Goal: Information Seeking & Learning: Compare options

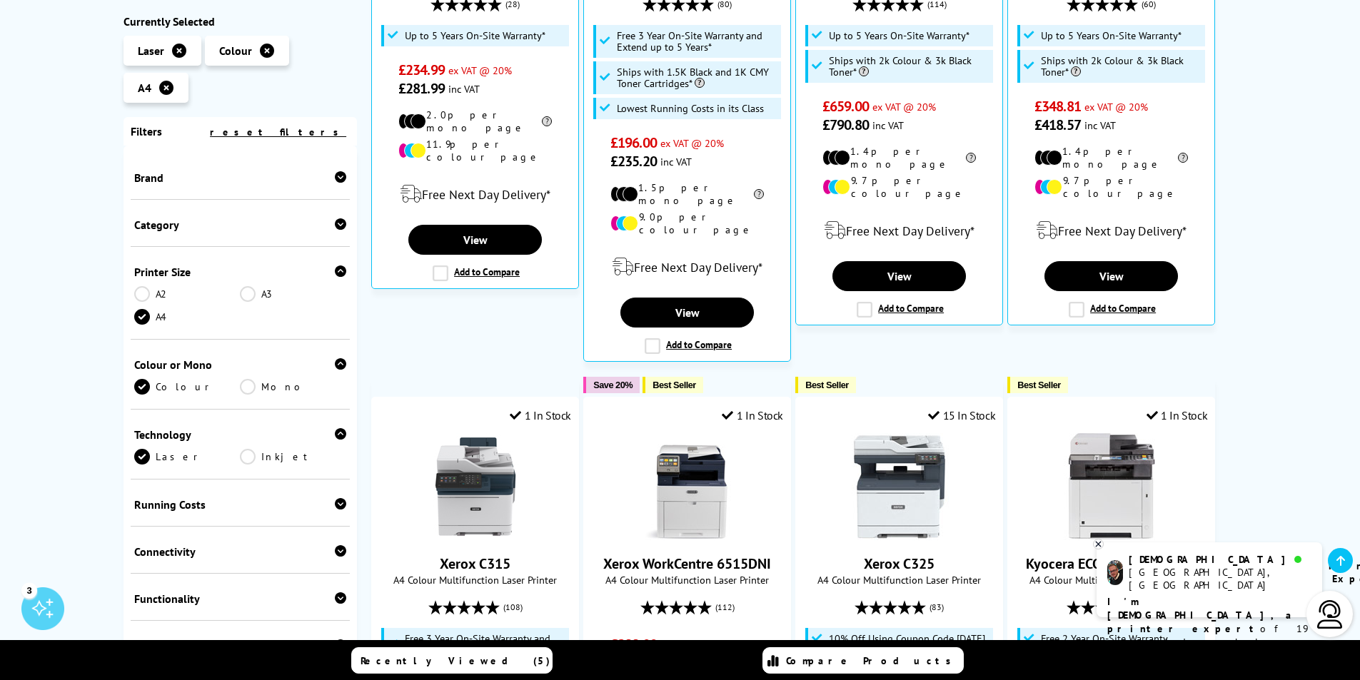
click at [343, 176] on div "Brand" at bounding box center [241, 176] width 220 height 47
click at [338, 176] on icon at bounding box center [340, 176] width 11 height 11
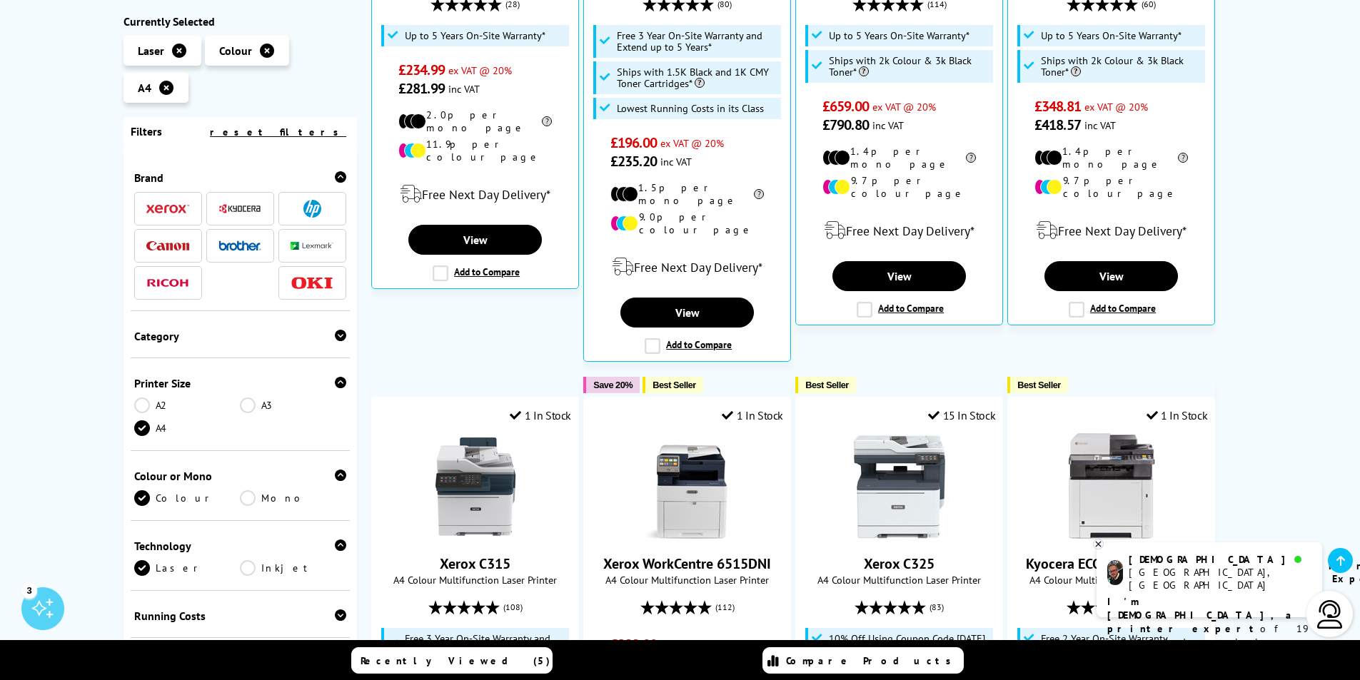
click at [307, 211] on img at bounding box center [312, 209] width 18 height 18
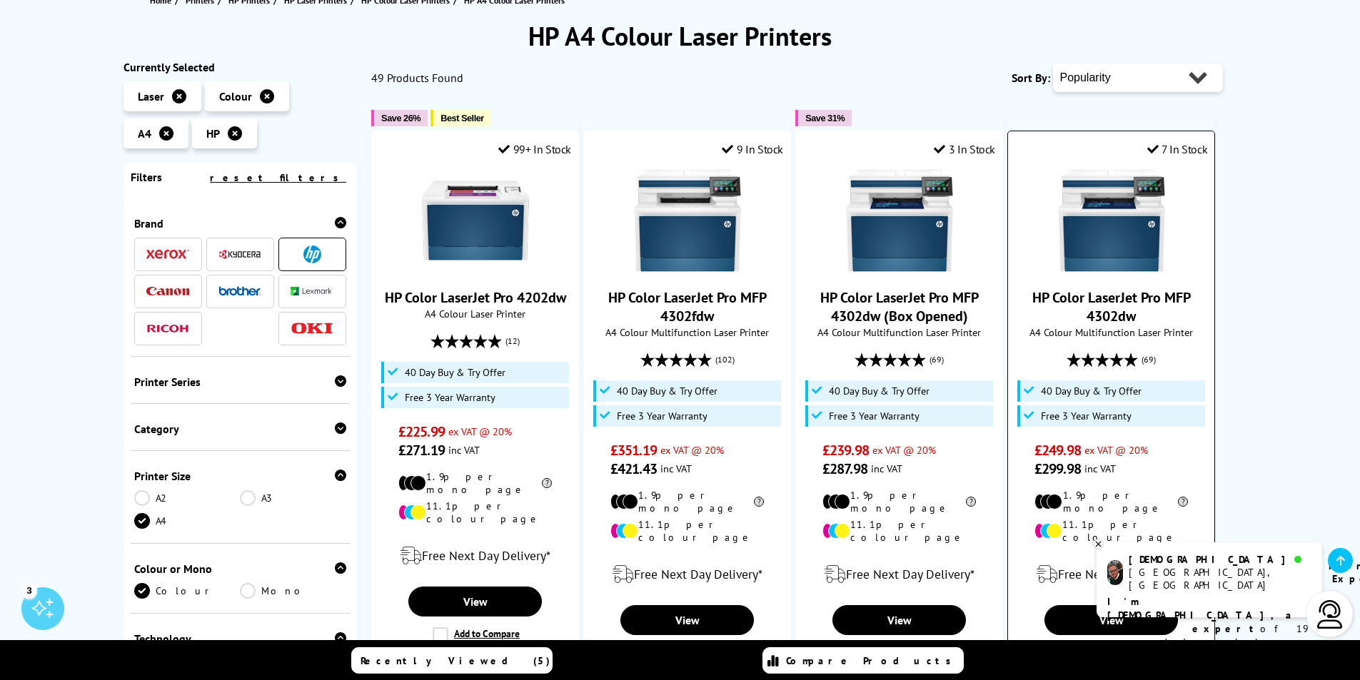
scroll to position [143, 0]
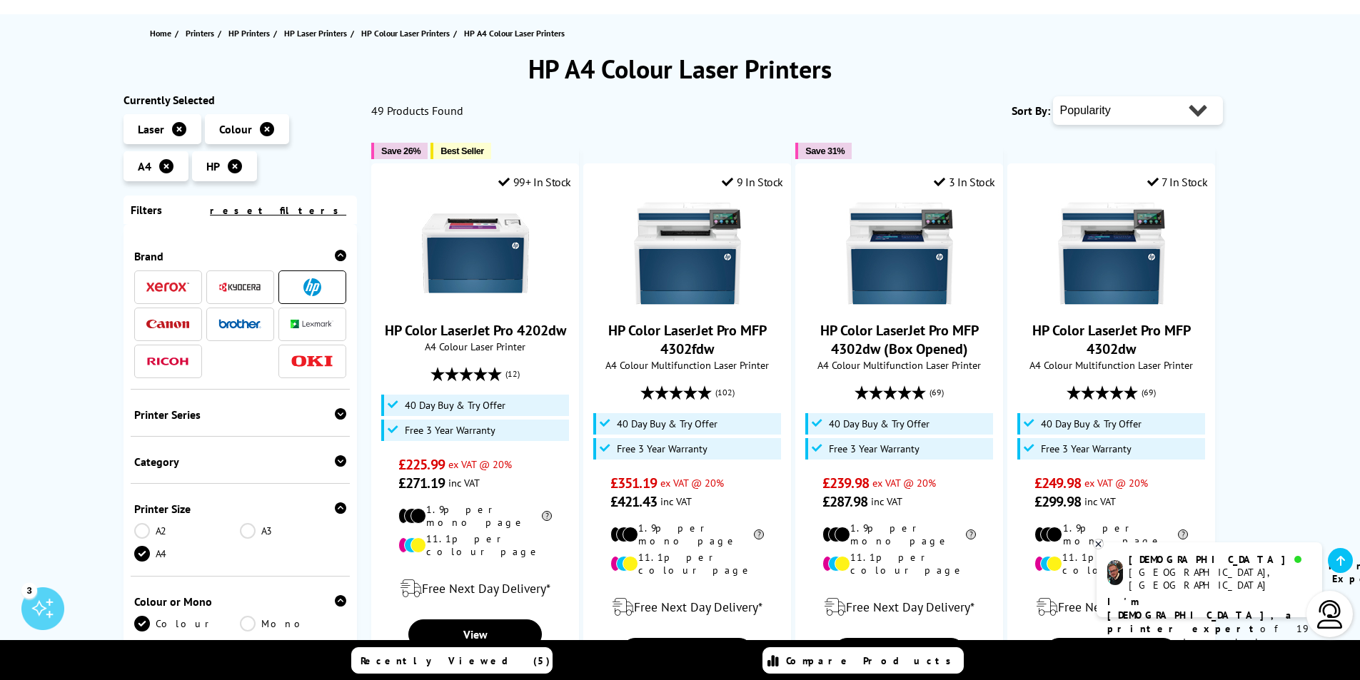
click at [1196, 111] on select "Popularity Rating Price - Low to High Price - High to Low Running Costs - Low t…" at bounding box center [1138, 110] width 170 height 29
select select "Price Ascending"
click at [1053, 96] on select "Popularity Rating Price - Low to High Price - High to Low Running Costs - Low t…" at bounding box center [1138, 110] width 170 height 29
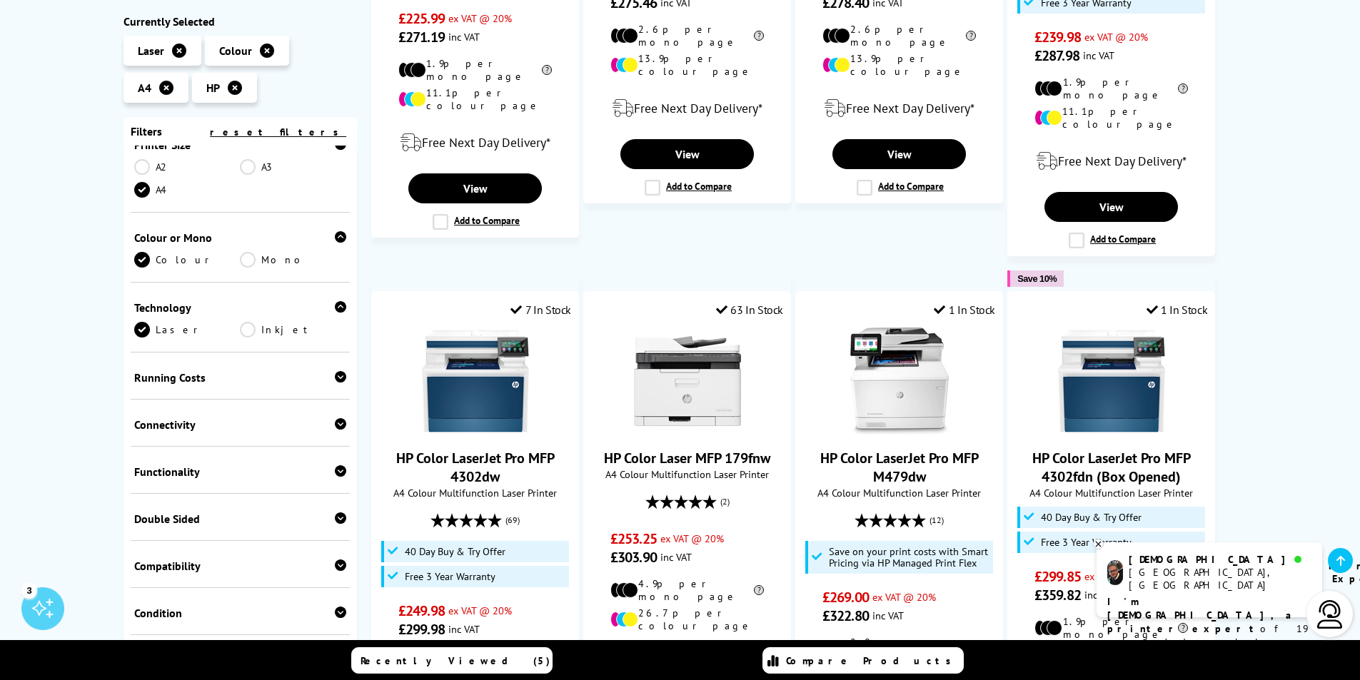
scroll to position [1142, 0]
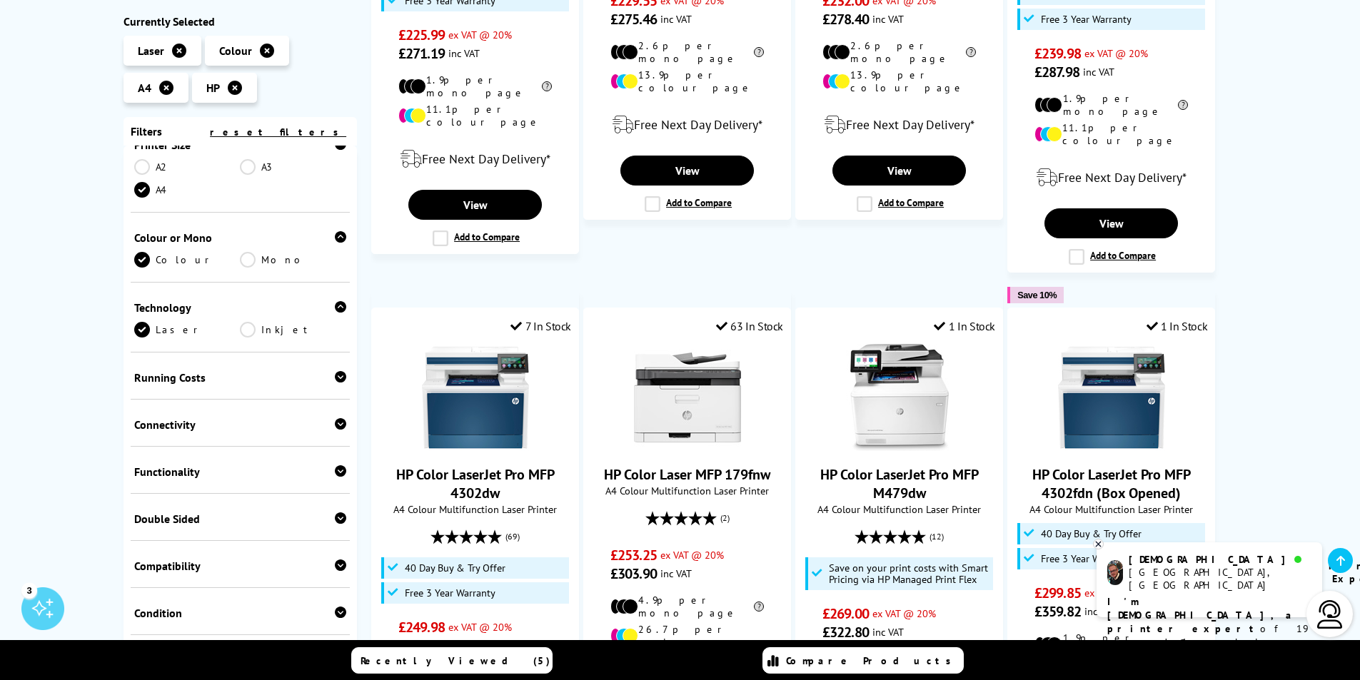
click at [335, 469] on icon at bounding box center [340, 470] width 11 height 11
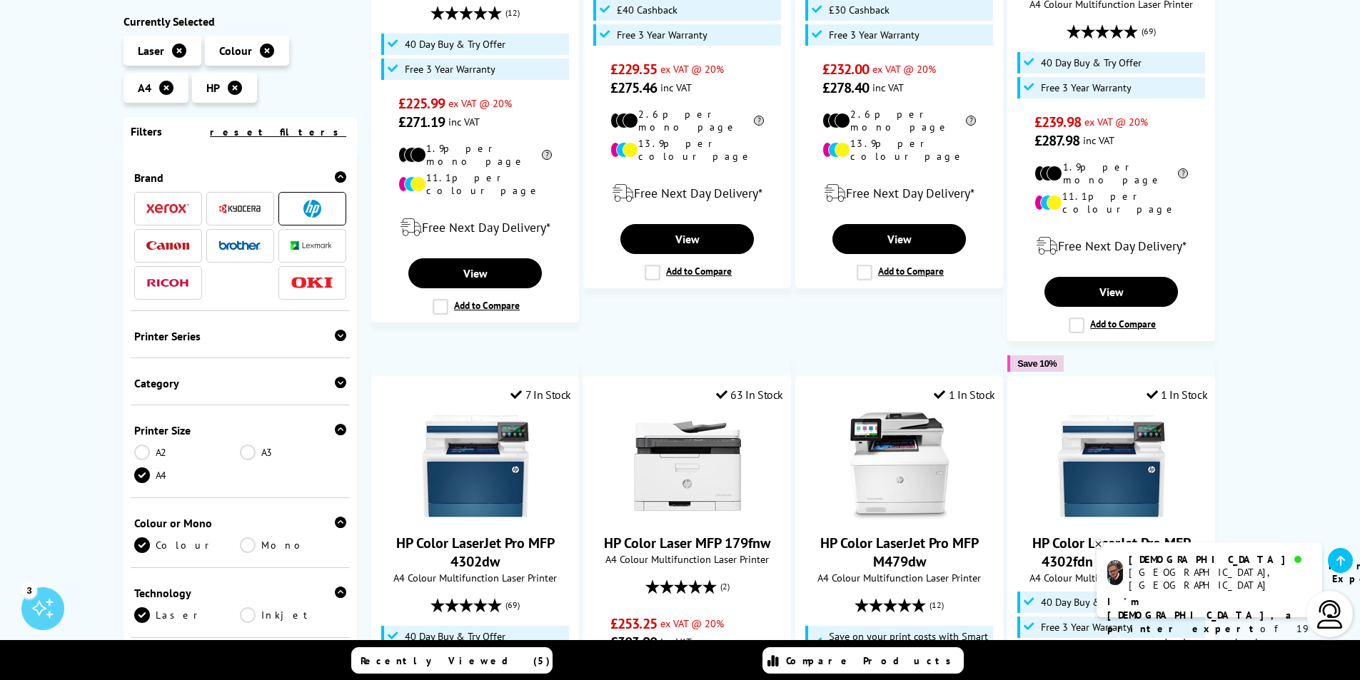
scroll to position [1356, 0]
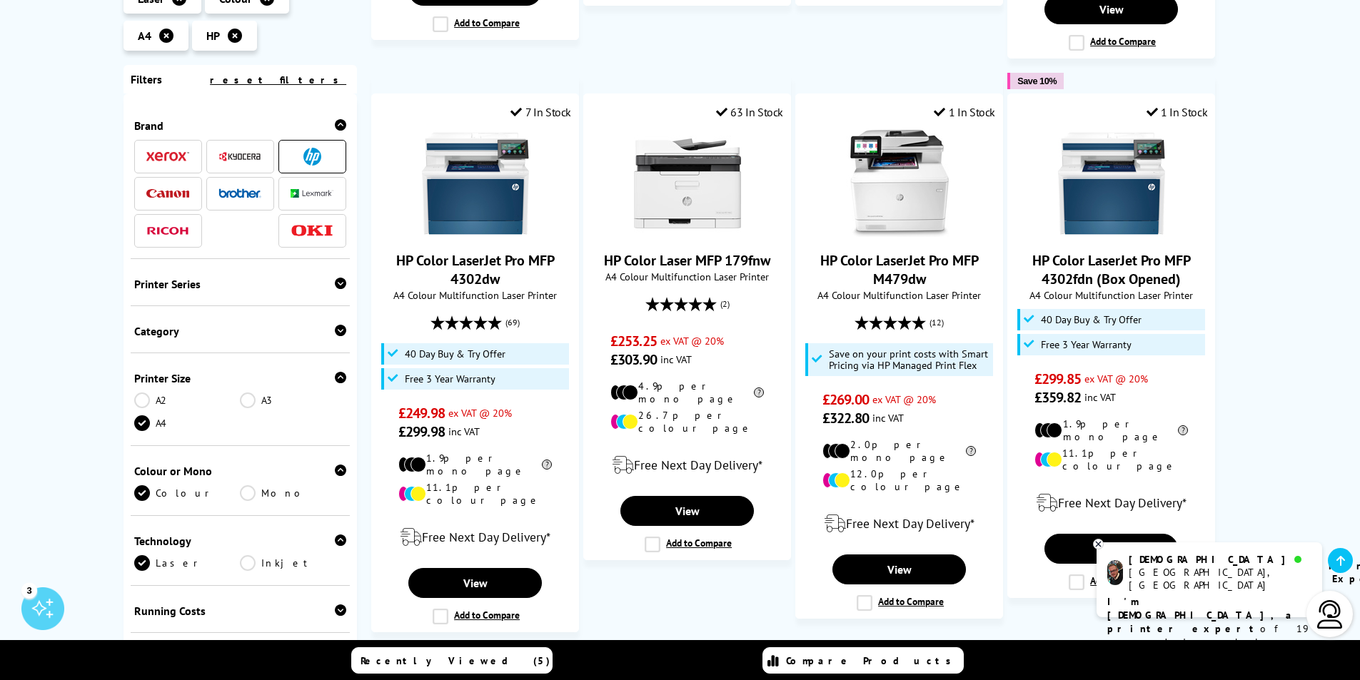
click at [713, 654] on link "2" at bounding box center [715, 672] width 37 height 37
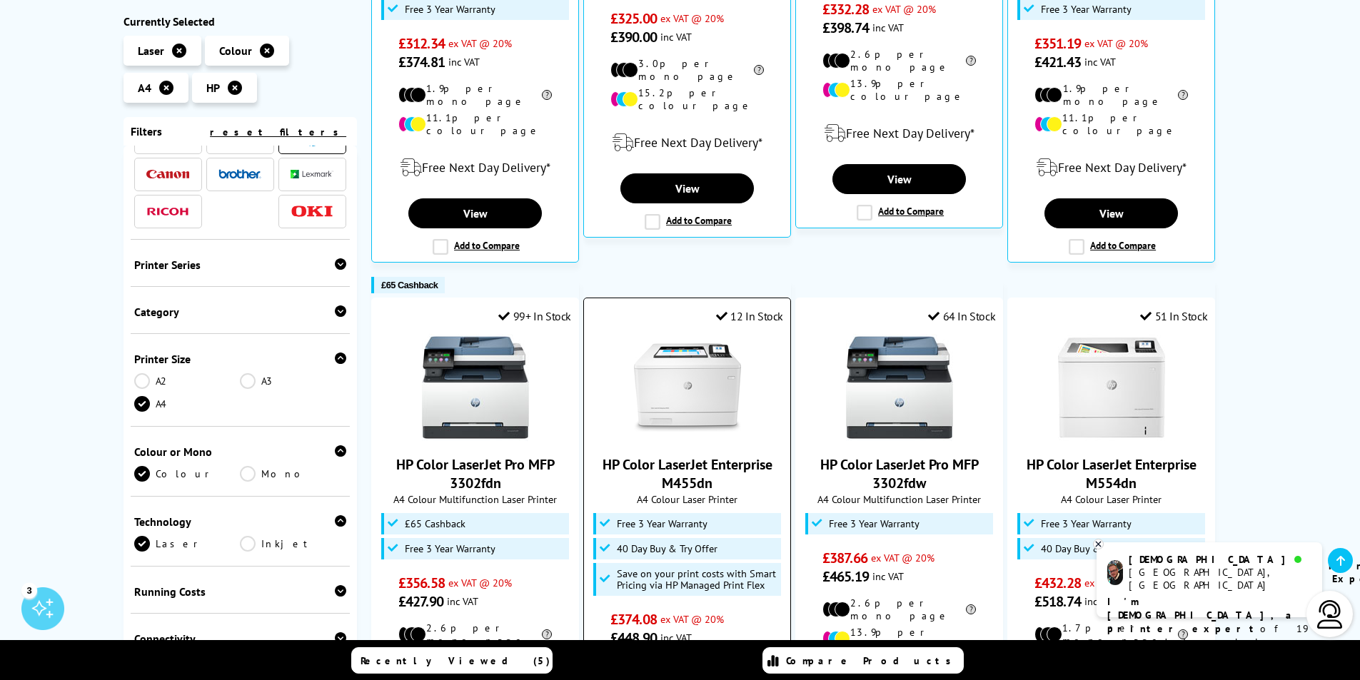
scroll to position [571, 0]
